Goal: Complete application form

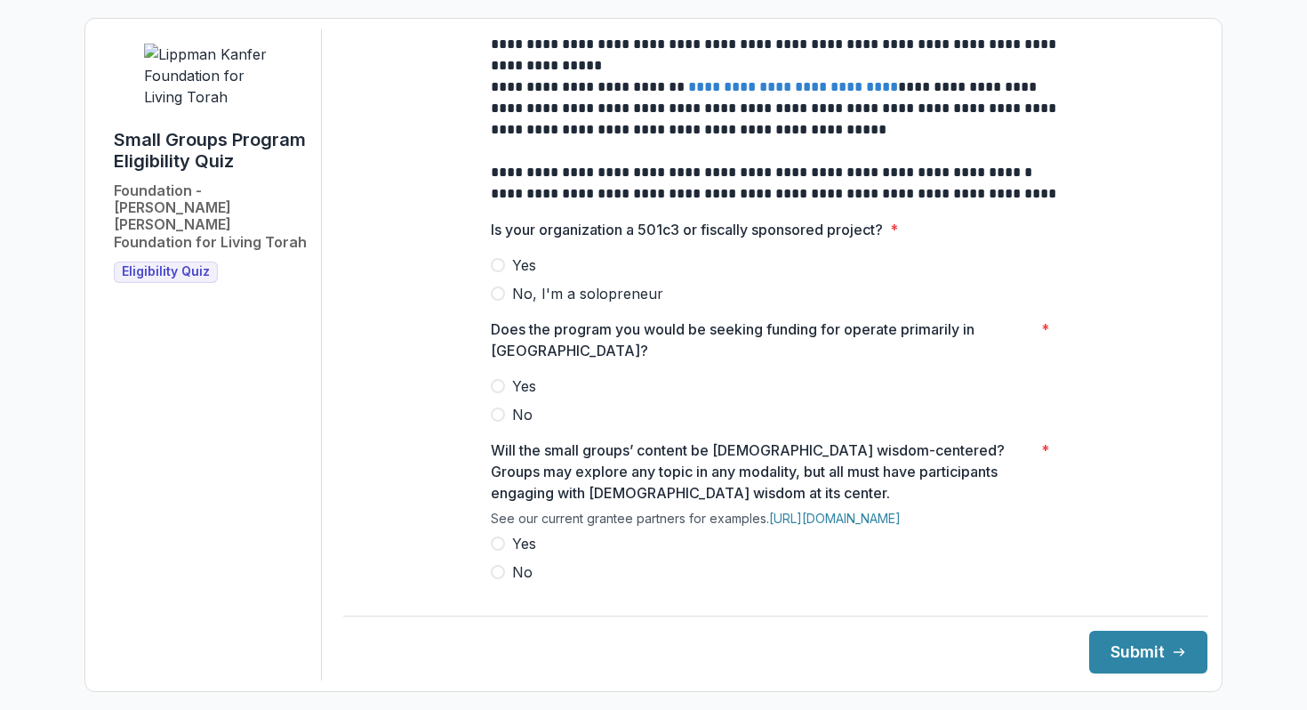
click at [517, 272] on span "Yes" at bounding box center [524, 264] width 24 height 21
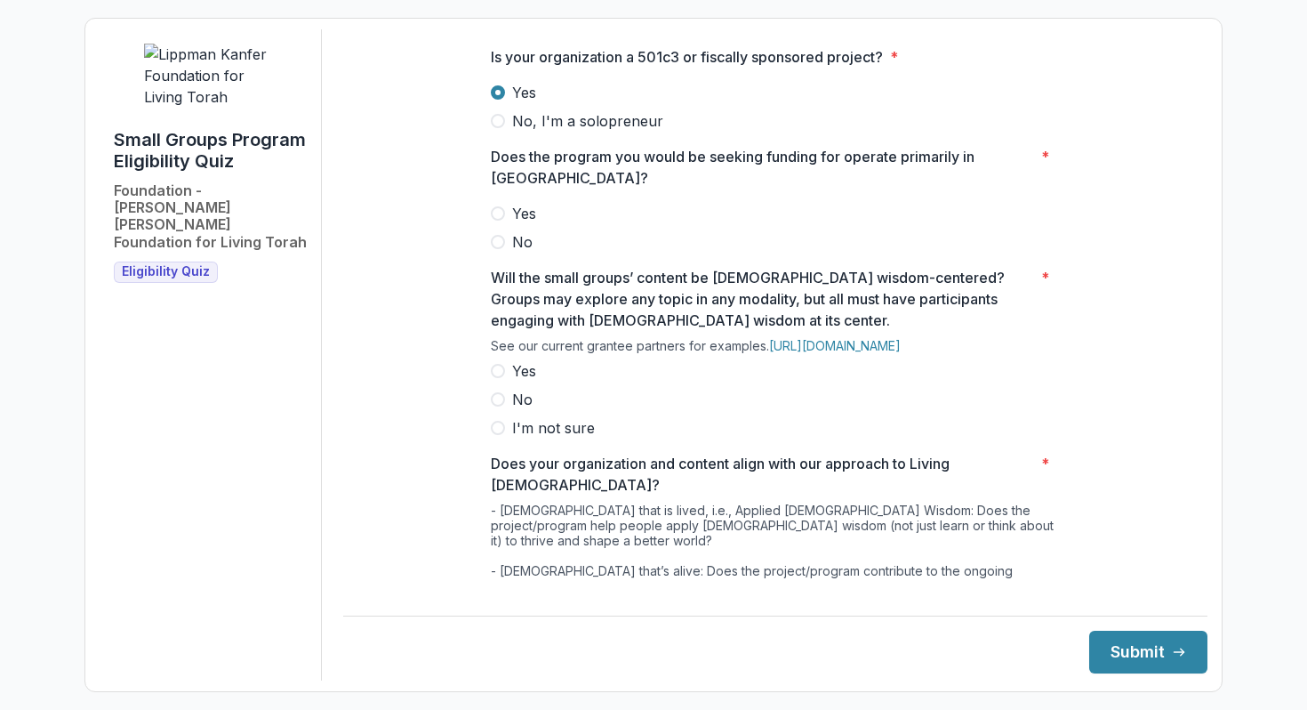
scroll to position [324, 0]
click at [521, 222] on span "Yes" at bounding box center [524, 211] width 24 height 21
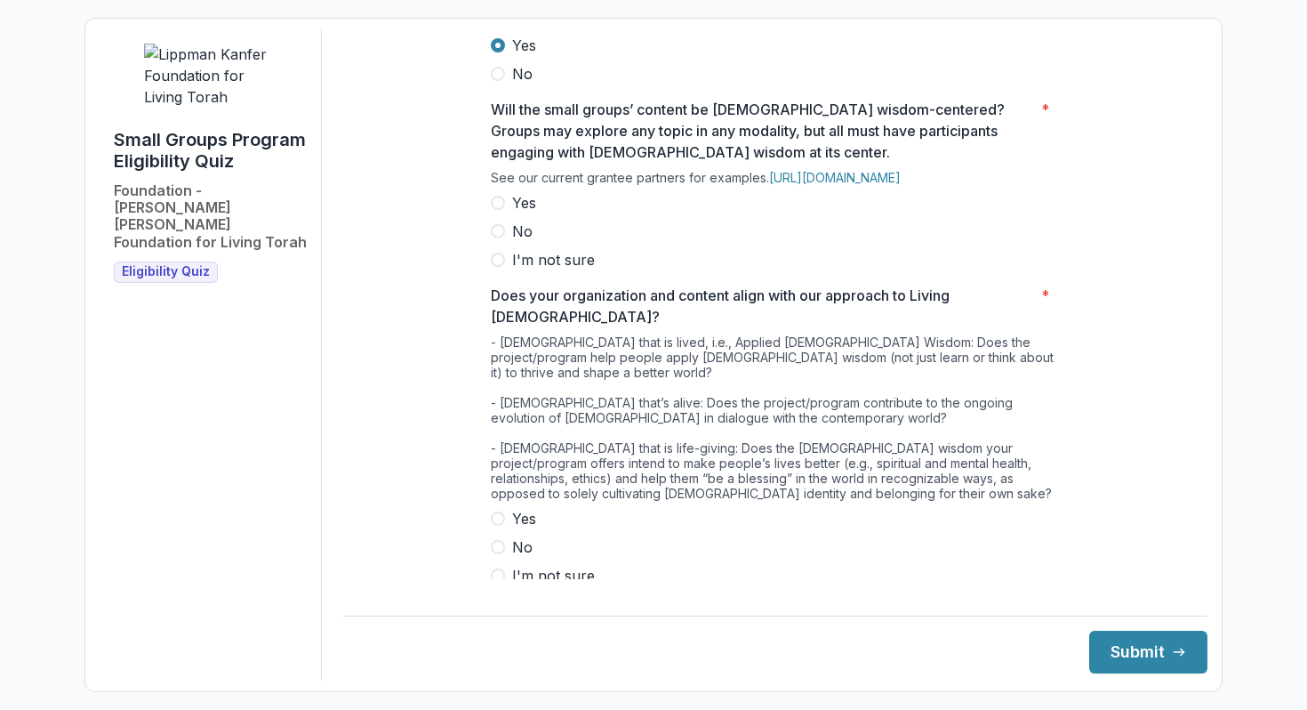
scroll to position [493, 0]
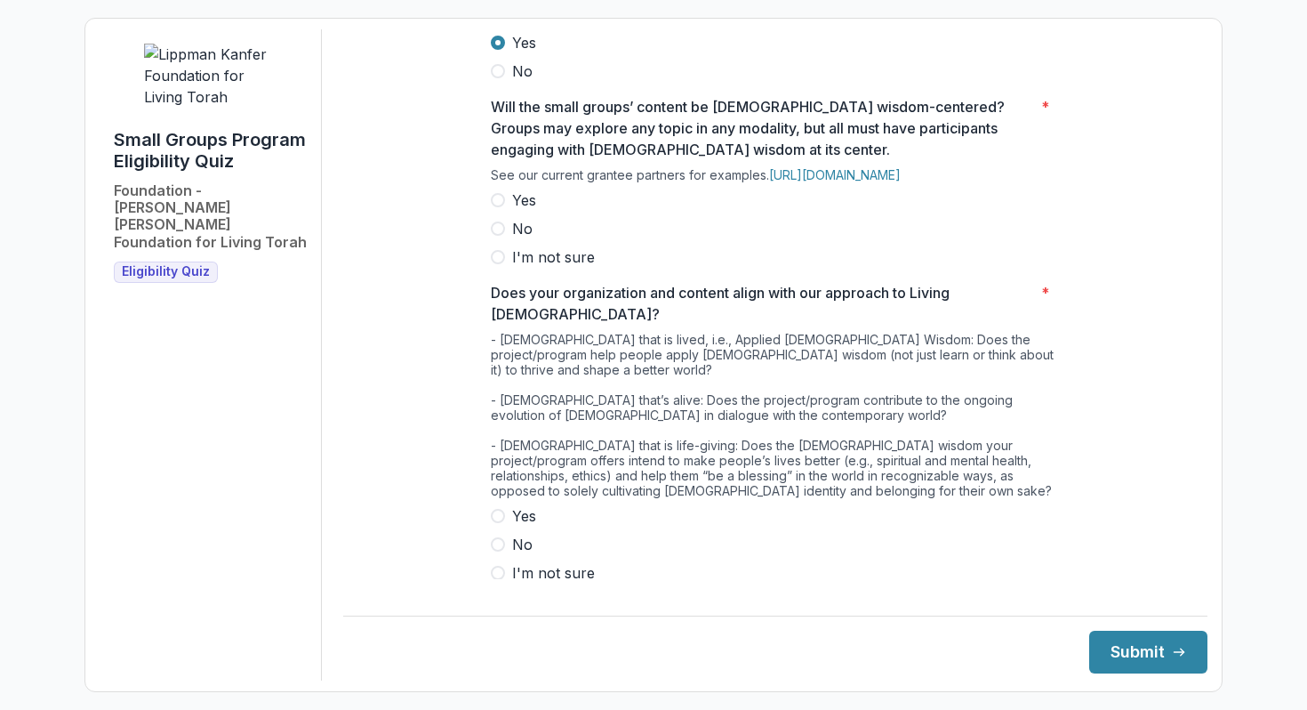
click at [521, 211] on span "Yes" at bounding box center [524, 199] width 24 height 21
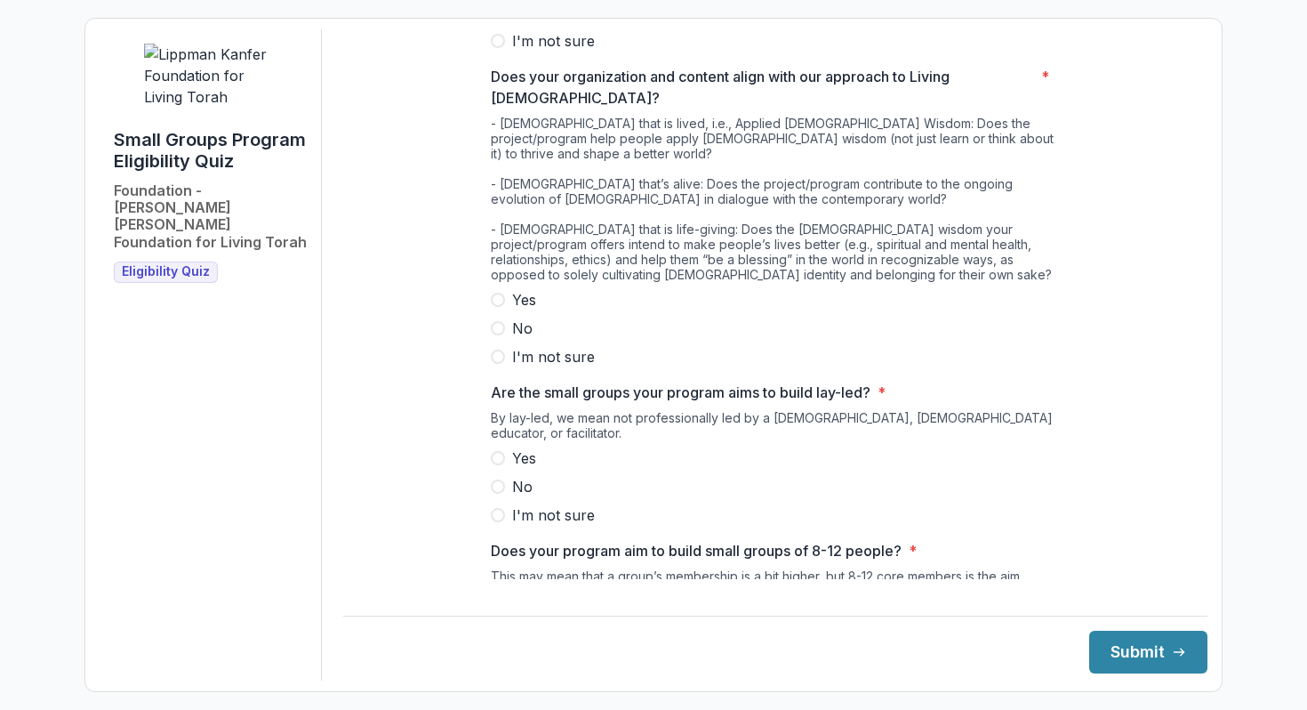
scroll to position [717, 0]
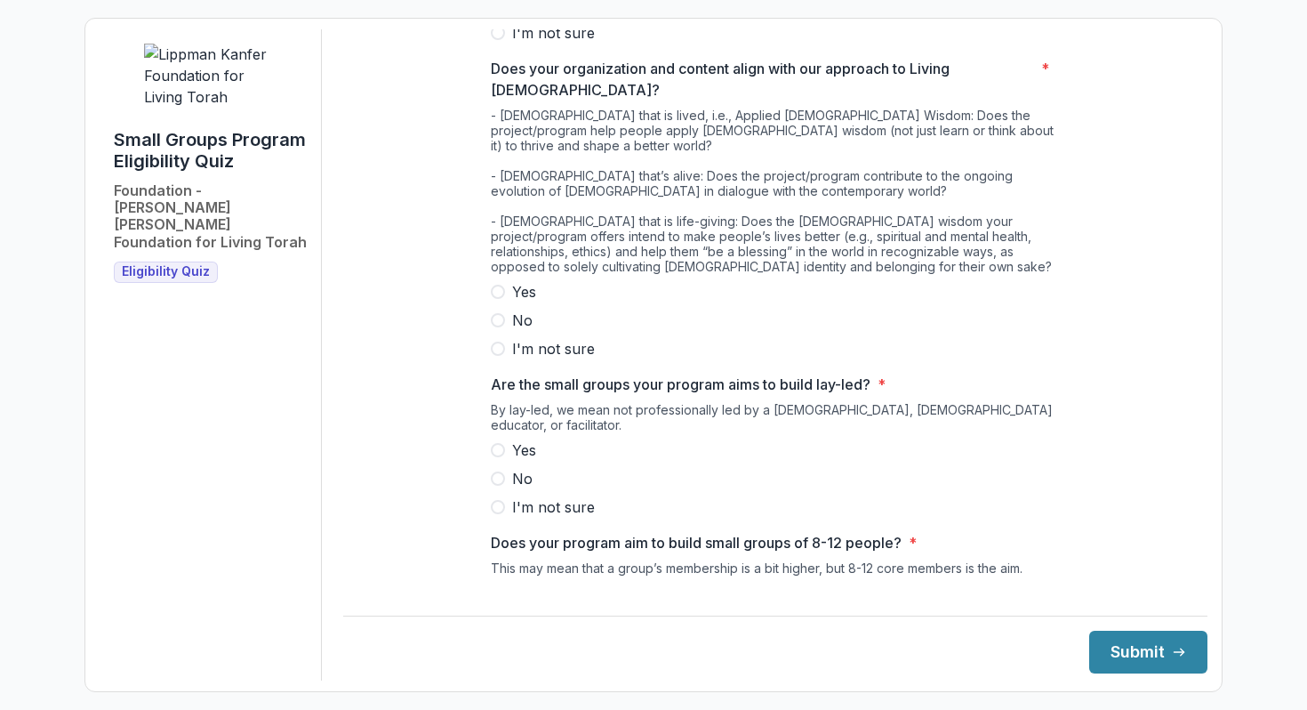
click at [499, 285] on span at bounding box center [498, 292] width 14 height 14
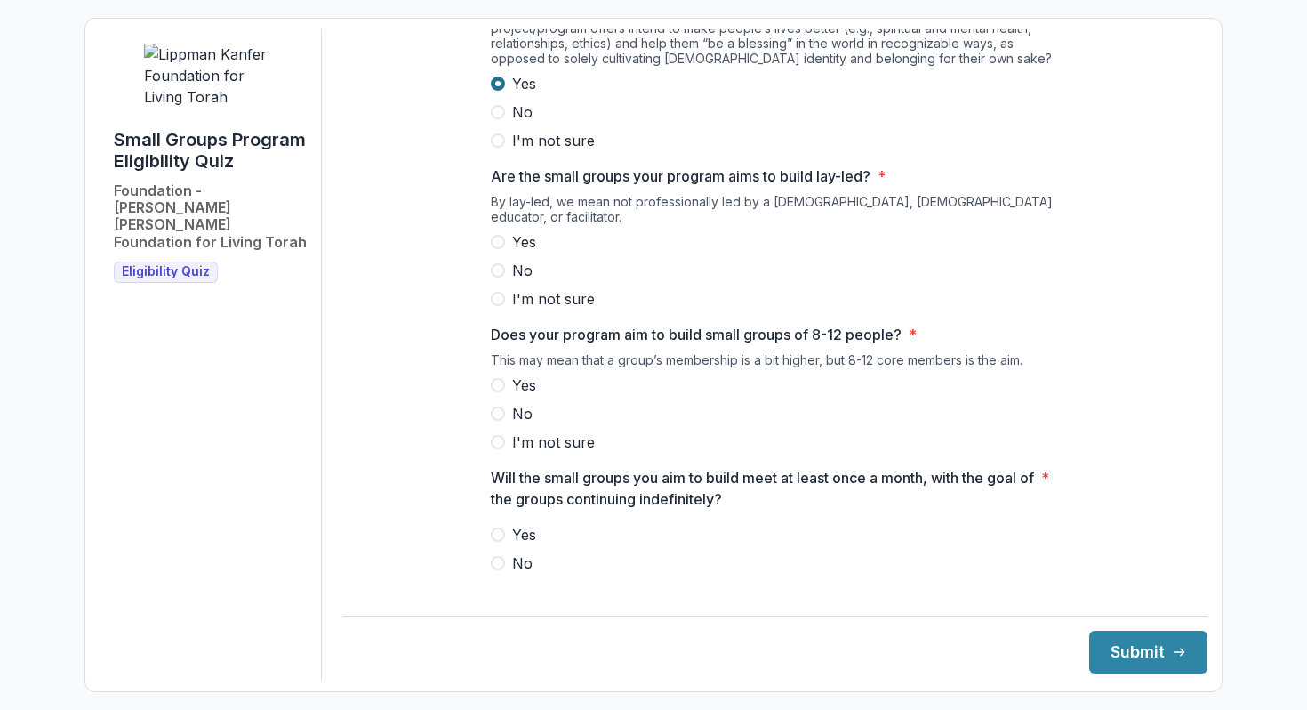
scroll to position [925, 0]
click at [526, 231] on span "Yes" at bounding box center [524, 241] width 24 height 21
click at [513, 374] on span "Yes" at bounding box center [524, 384] width 24 height 21
click at [497, 527] on span at bounding box center [498, 534] width 14 height 14
click at [1123, 665] on button "Submit" at bounding box center [1148, 652] width 118 height 43
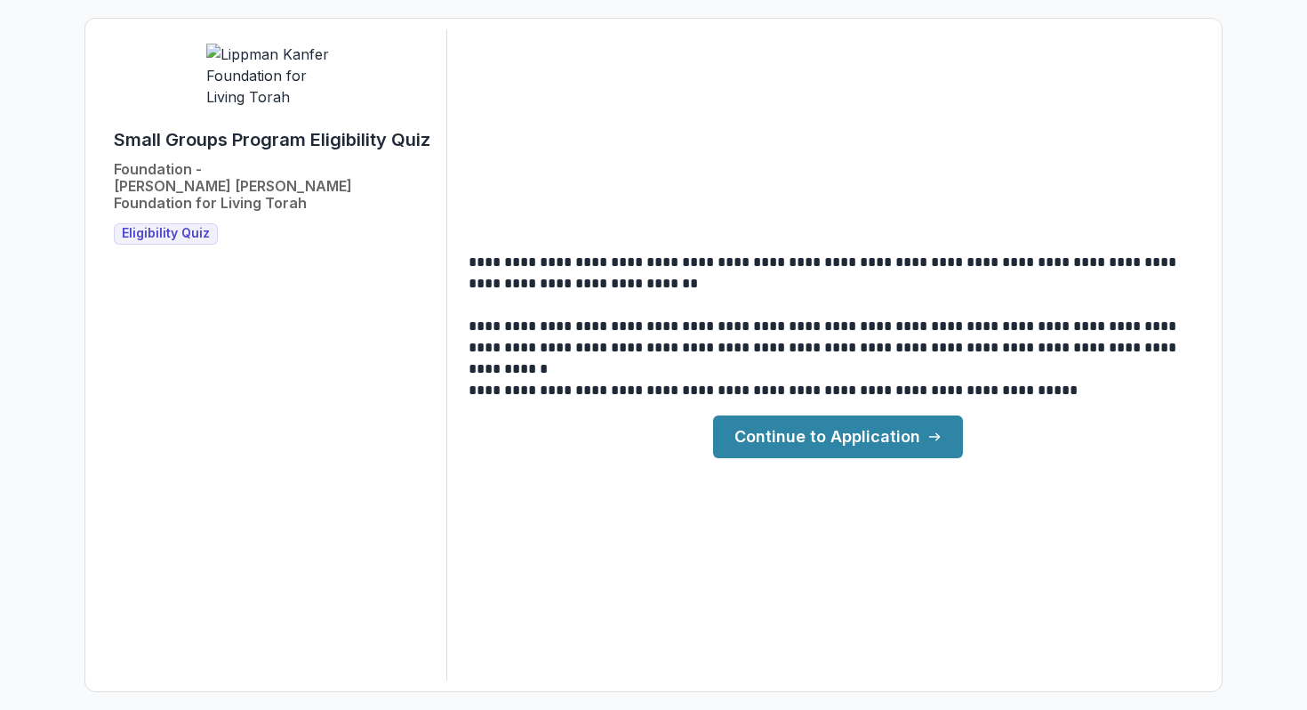
click at [903, 446] on link "Continue to Application" at bounding box center [838, 436] width 250 height 43
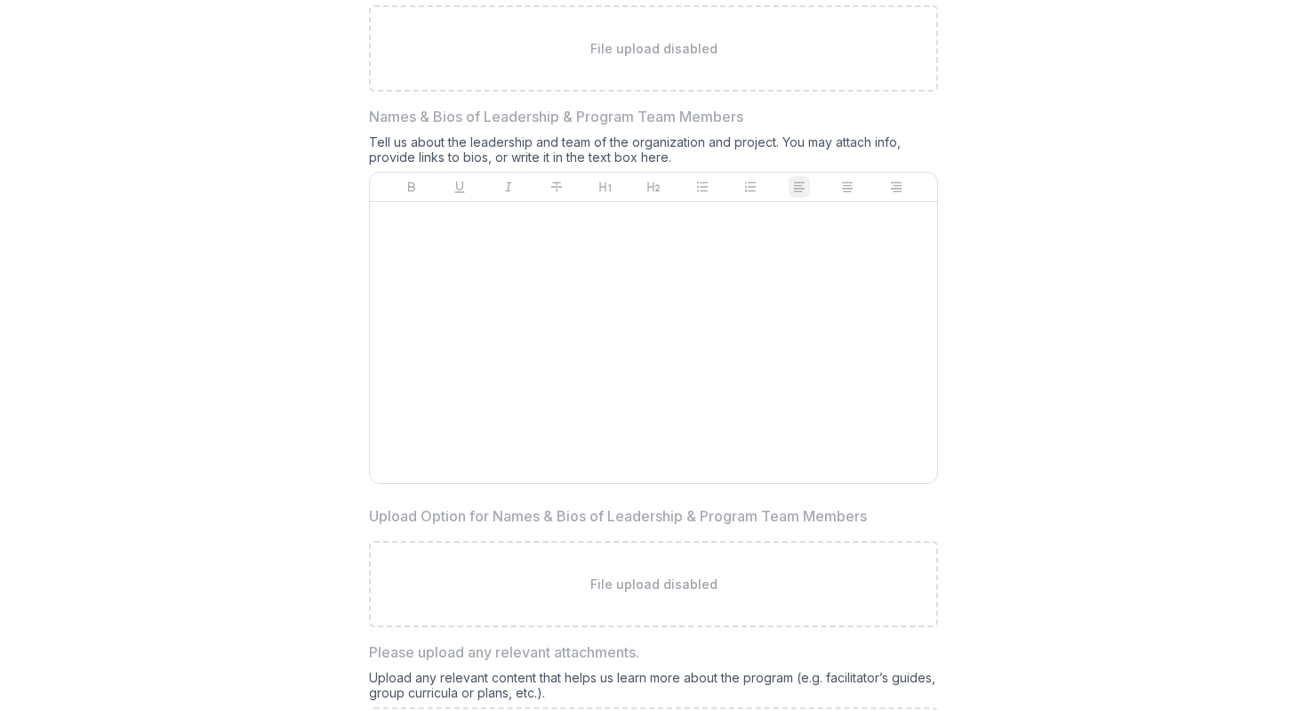
scroll to position [1785, 0]
